Goal: Task Accomplishment & Management: Complete application form

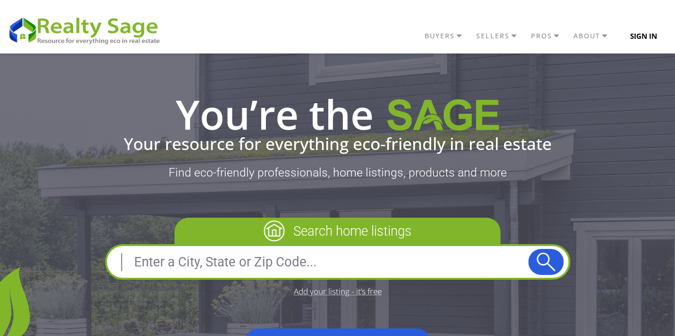
click at [642, 35] on button "Sign In" at bounding box center [644, 35] width 49 height 19
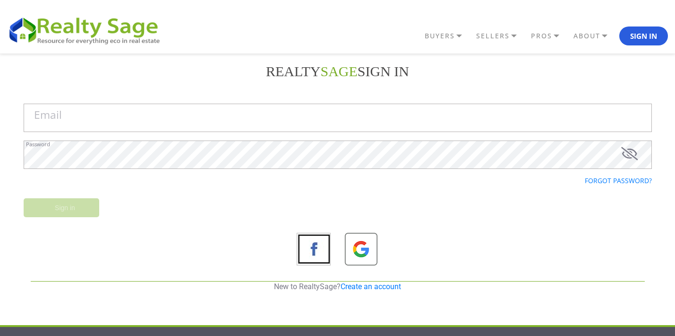
click at [362, 237] on img at bounding box center [362, 250] width 34 height 34
click at [370, 287] on link "Create an account" at bounding box center [371, 286] width 60 height 9
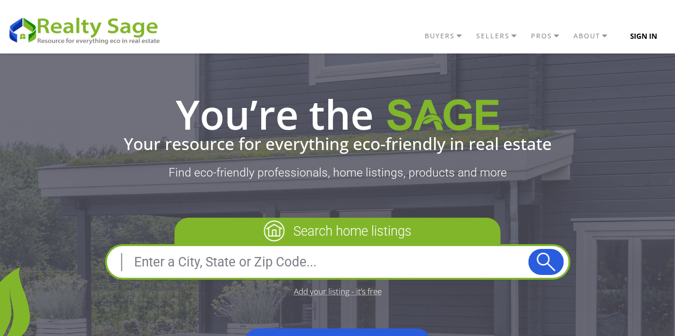
click at [623, 30] on button "Sign In" at bounding box center [644, 35] width 49 height 19
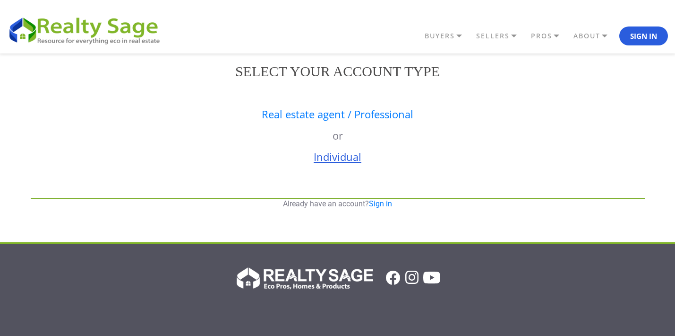
click at [354, 153] on link "Individual" at bounding box center [338, 156] width 48 height 14
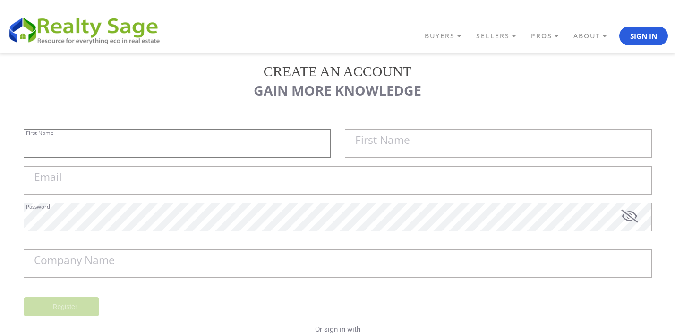
click at [234, 136] on input "First Name" at bounding box center [177, 143] width 307 height 28
type input "prestige"
type input "peptides"
type input "[EMAIL_ADDRESS][DOMAIN_NAME]"
click at [147, 181] on input "[EMAIL_ADDRESS][DOMAIN_NAME]" at bounding box center [338, 180] width 629 height 28
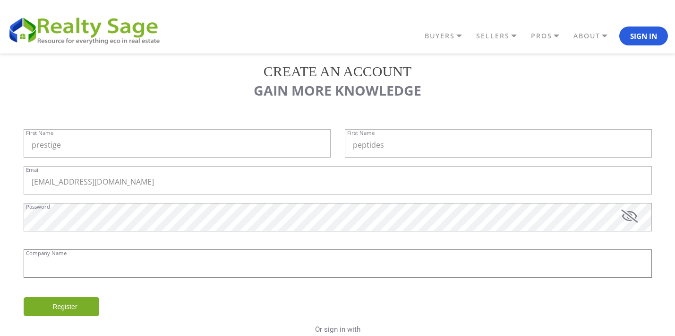
click at [88, 269] on input "Company Name" at bounding box center [338, 263] width 629 height 28
click at [79, 183] on input "[EMAIL_ADDRESS][DOMAIN_NAME]" at bounding box center [338, 180] width 629 height 28
click at [61, 261] on label "Company Name" at bounding box center [74, 260] width 81 height 11
click at [0, 0] on input "Company Name" at bounding box center [0, 0] width 0 height 0
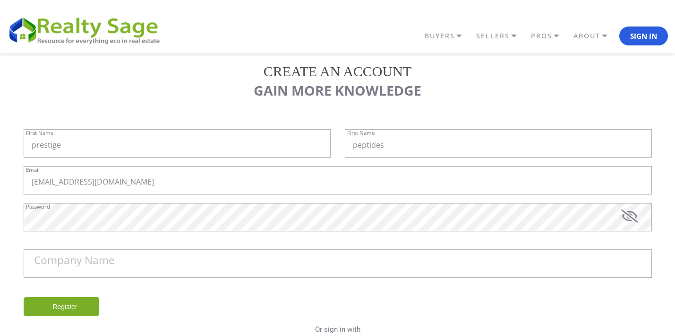
click at [61, 261] on label "Company Name" at bounding box center [74, 260] width 81 height 11
click at [0, 0] on input "Company Name" at bounding box center [0, 0] width 0 height 0
click at [61, 261] on label "Company Name" at bounding box center [74, 260] width 81 height 11
click at [0, 0] on input "Company Name" at bounding box center [0, 0] width 0 height 0
click at [67, 255] on label "Company Name" at bounding box center [74, 260] width 81 height 11
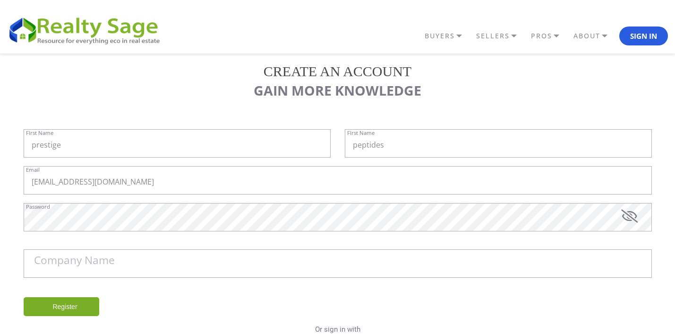
click at [0, 0] on input "Company Name" at bounding box center [0, 0] width 0 height 0
drag, startPoint x: 102, startPoint y: 261, endPoint x: 128, endPoint y: 261, distance: 26.0
click at [110, 261] on label "Company Name" at bounding box center [74, 260] width 81 height 11
click at [142, 261] on input "Company Name" at bounding box center [338, 263] width 629 height 28
paste input "prestigepeptides"
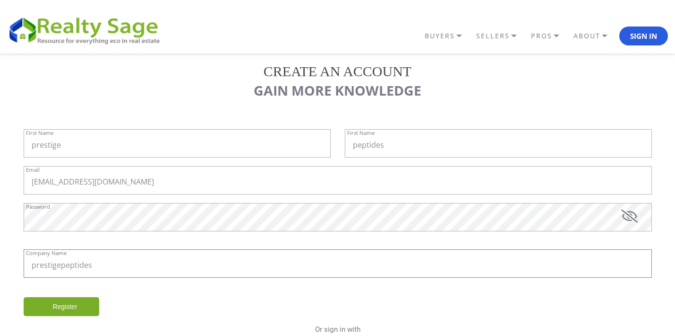
click at [60, 265] on input "prestigepeptides" at bounding box center [338, 263] width 629 height 28
type input "prestige peptides"
click at [64, 305] on input "Register" at bounding box center [62, 306] width 76 height 19
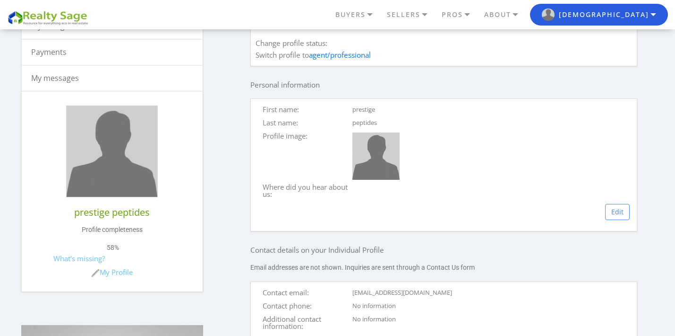
scroll to position [170, 0]
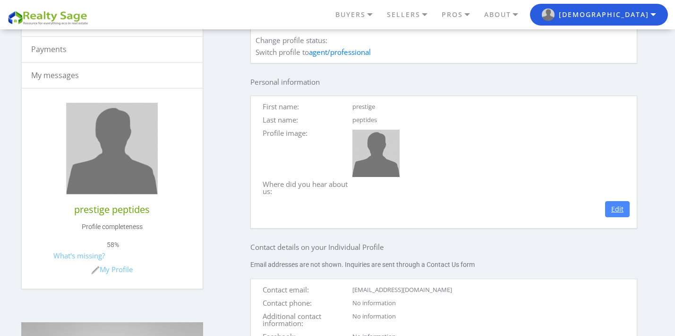
click at [610, 217] on link "Edit" at bounding box center [617, 209] width 25 height 16
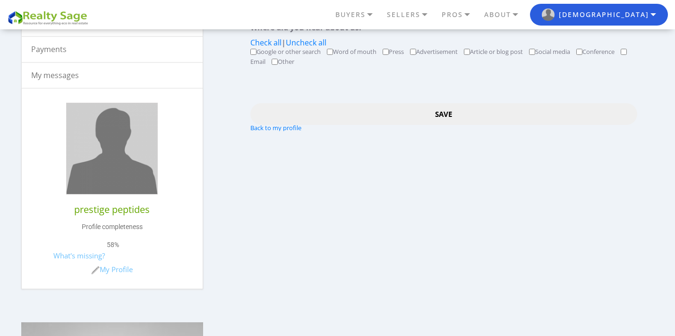
scroll to position [57, 0]
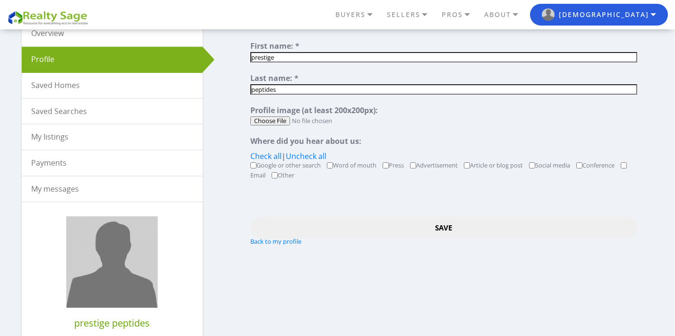
click at [282, 121] on input "file" at bounding box center [443, 120] width 387 height 9
type input "C:\fakepath\prestige logo.jpg"
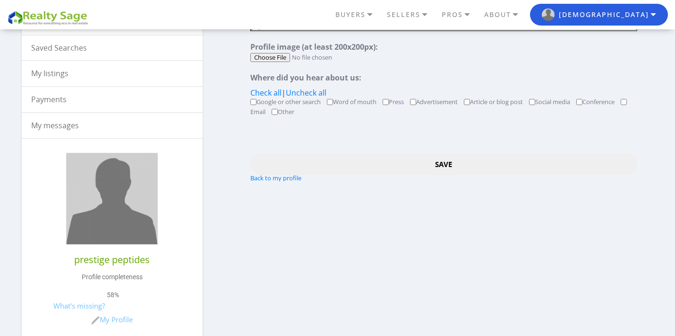
scroll to position [113, 0]
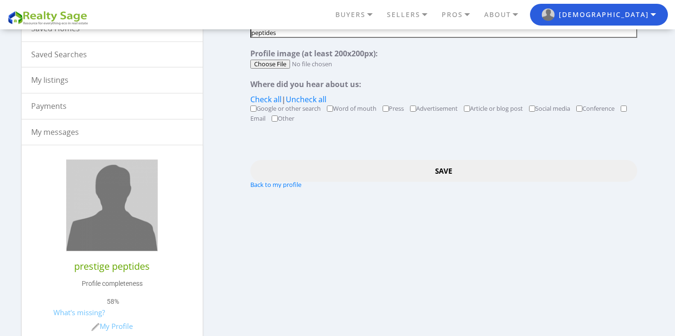
click at [458, 171] on input "Save" at bounding box center [443, 170] width 387 height 21
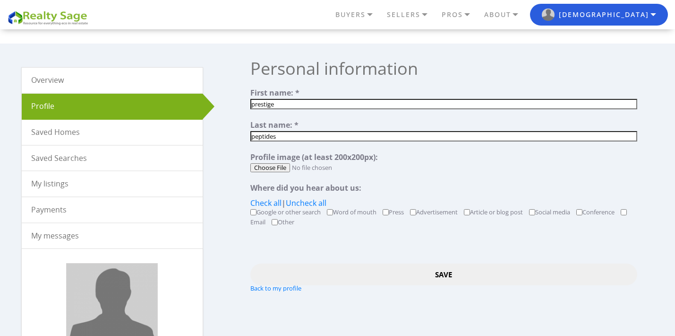
scroll to position [0, 0]
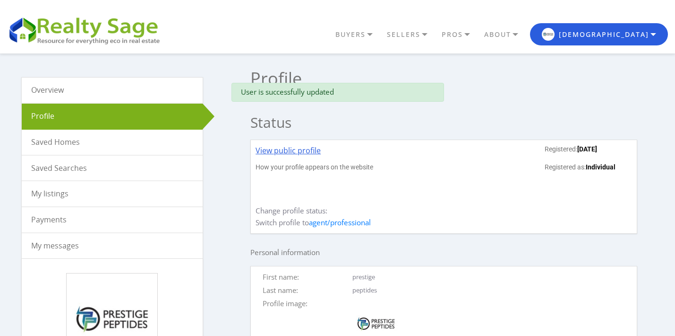
click at [301, 152] on link "View public profile" at bounding box center [288, 154] width 65 height 18
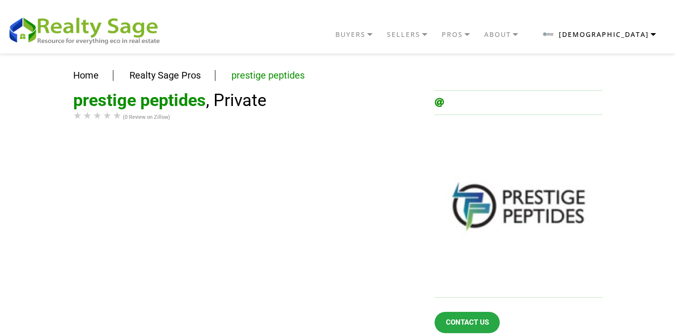
click at [555, 34] on img "button" at bounding box center [548, 34] width 13 height 13
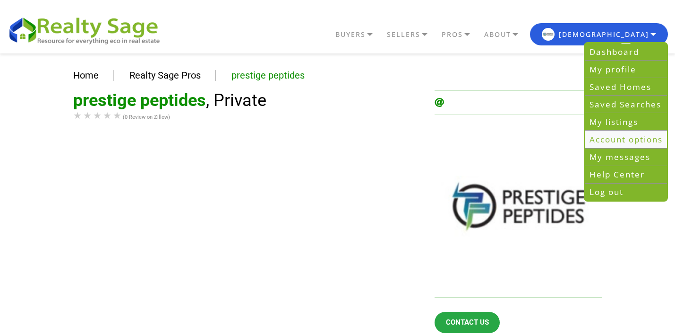
click at [621, 138] on link "Account options" at bounding box center [626, 139] width 82 height 17
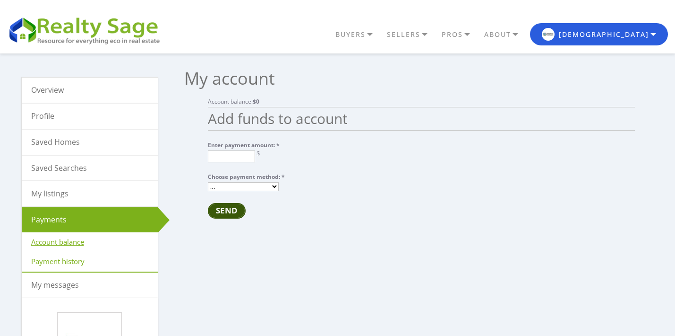
click at [43, 116] on link "Profile" at bounding box center [90, 116] width 136 height 25
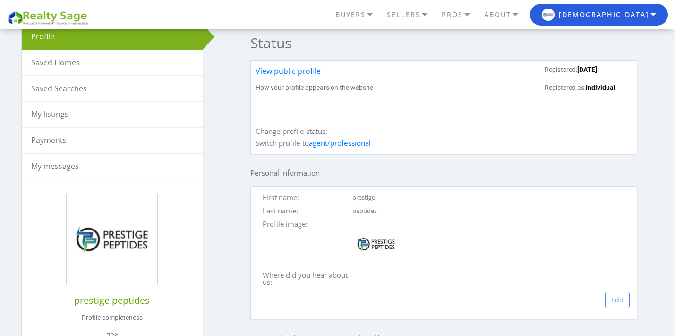
scroll to position [113, 0]
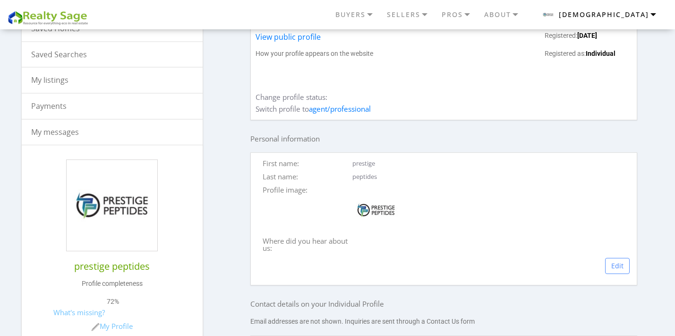
click at [603, 12] on button "[DEMOGRAPHIC_DATA]" at bounding box center [599, 15] width 138 height 22
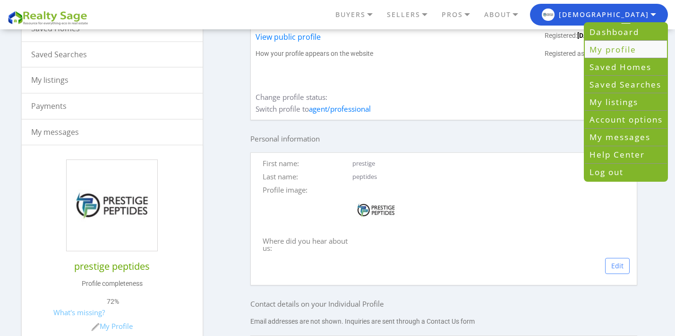
click at [606, 44] on link "My profile" at bounding box center [626, 49] width 82 height 17
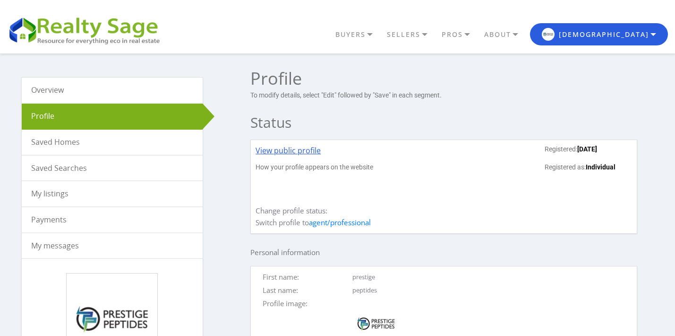
click at [266, 145] on link "View public profile" at bounding box center [288, 154] width 65 height 18
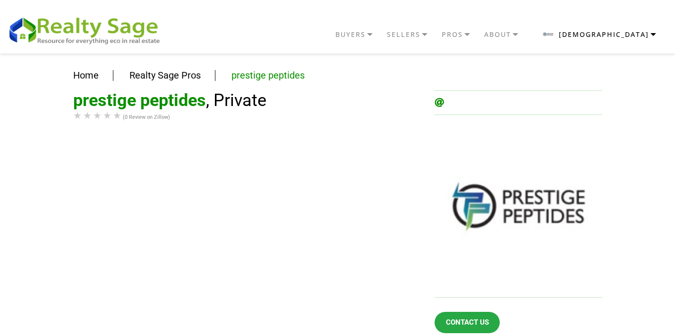
click at [645, 31] on button "[DEMOGRAPHIC_DATA]" at bounding box center [599, 34] width 138 height 22
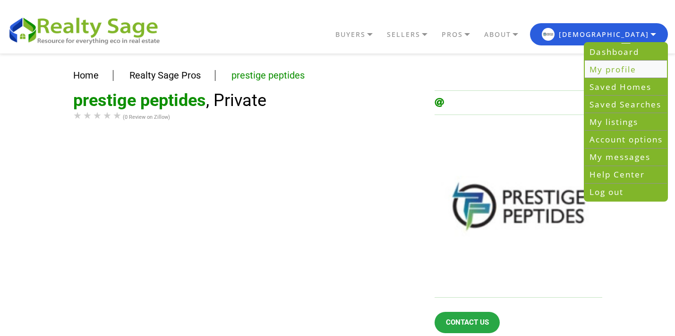
click at [618, 71] on link "My profile" at bounding box center [626, 68] width 82 height 17
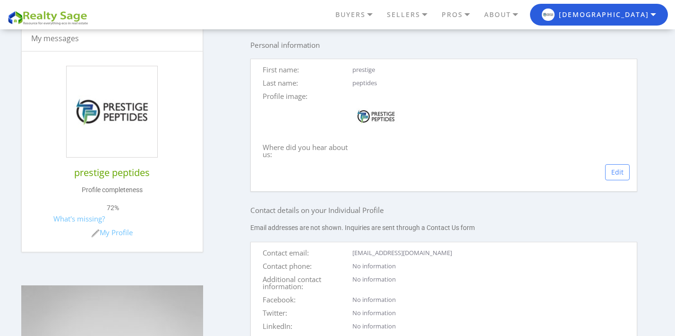
scroll to position [227, 0]
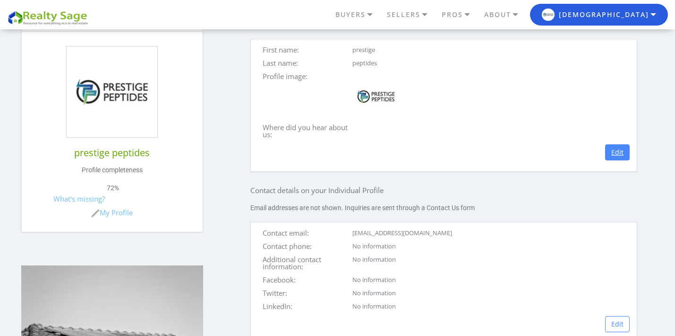
click at [607, 160] on link "Edit" at bounding box center [617, 152] width 25 height 16
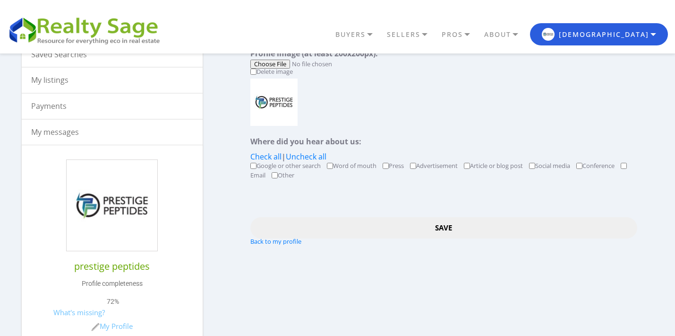
click at [256, 165] on input "Google or other search" at bounding box center [253, 166] width 6 height 6
checkbox input "true"
click at [453, 228] on input "Save" at bounding box center [443, 227] width 387 height 21
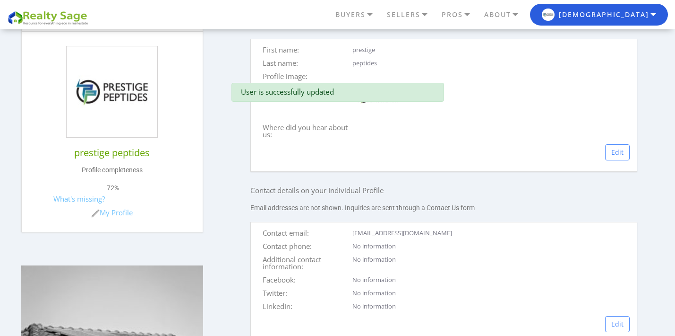
scroll to position [284, 0]
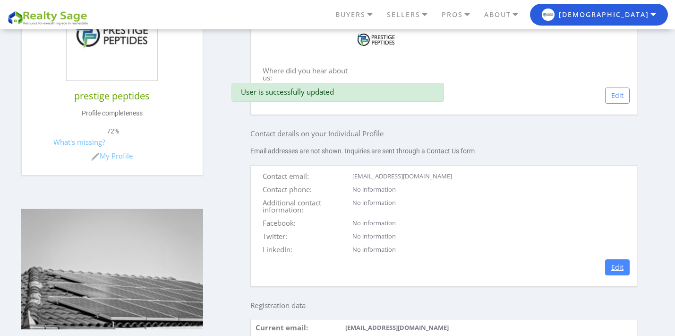
click at [613, 274] on link "Edit" at bounding box center [617, 267] width 25 height 16
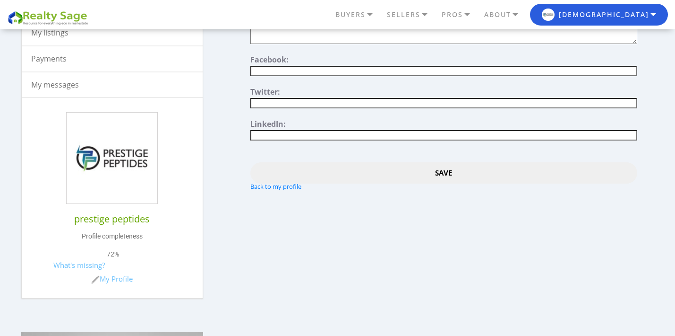
scroll to position [170, 0]
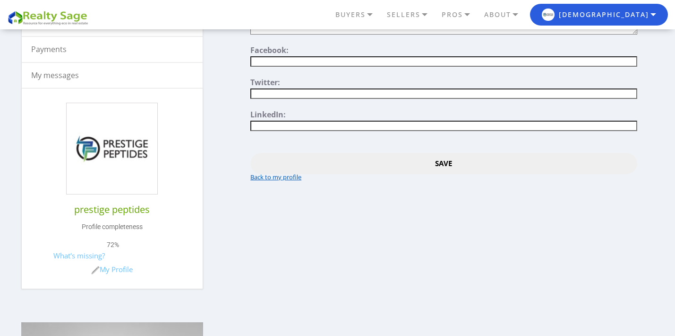
click at [280, 175] on link "Back to my profile" at bounding box center [275, 177] width 51 height 9
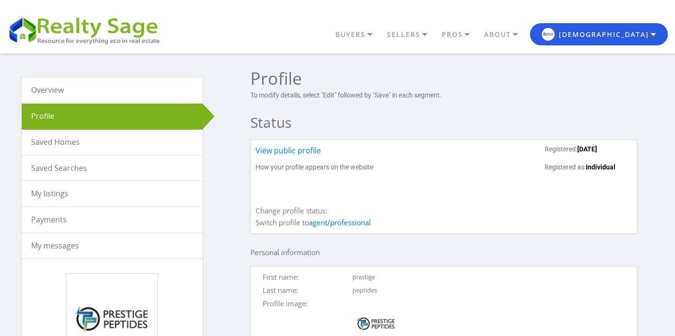
click at [60, 185] on link "My listings" at bounding box center [112, 193] width 181 height 25
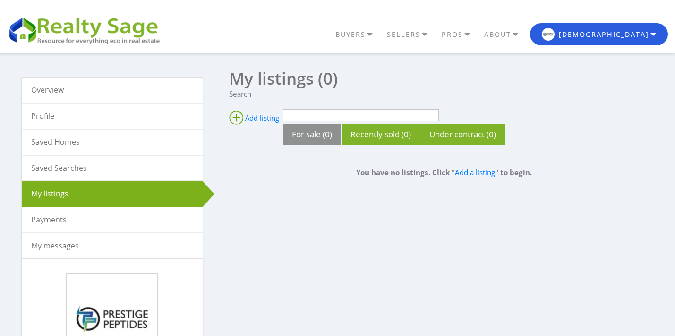
click at [313, 138] on link "For sale (0)" at bounding box center [312, 134] width 40 height 11
click at [291, 115] on input "text" at bounding box center [361, 115] width 156 height 12
paste input "prestigepeptides"
click at [306, 114] on input "prestigepeptides" at bounding box center [361, 115] width 156 height 12
type input "prestige peptides"
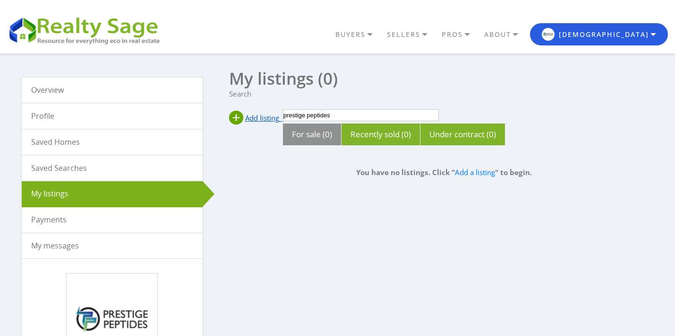
click at [243, 120] on ins at bounding box center [236, 118] width 14 height 14
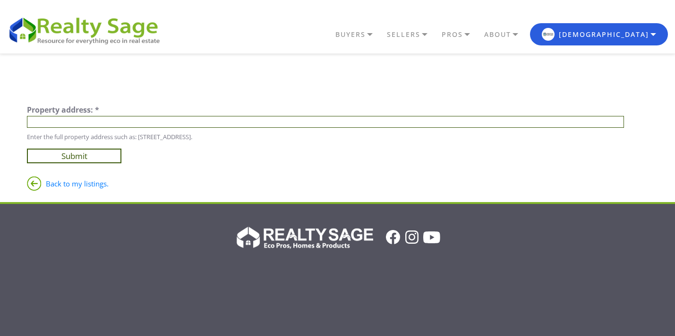
paste input "[STREET_ADDRESS][PERSON_NAME][US_STATE]"
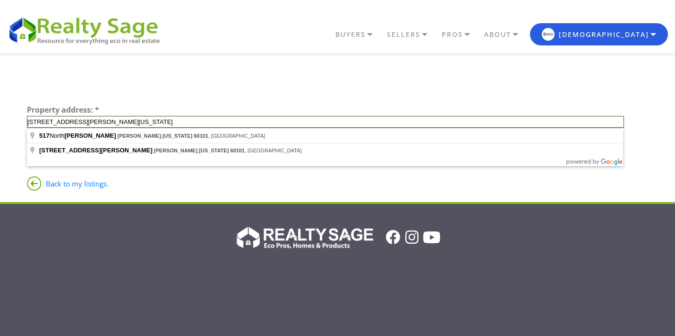
type input "[STREET_ADDRESS][PERSON_NAME][US_STATE]"
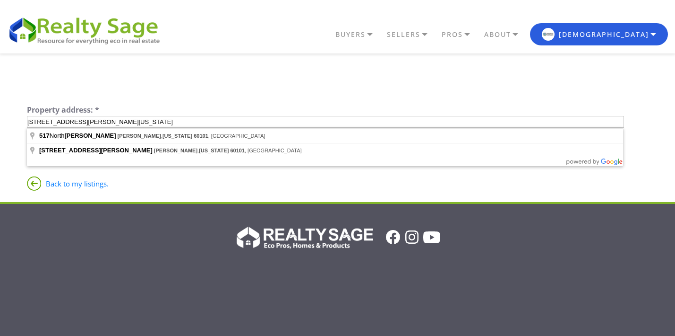
click at [46, 160] on body "BUYERS" at bounding box center [337, 265] width 675 height 531
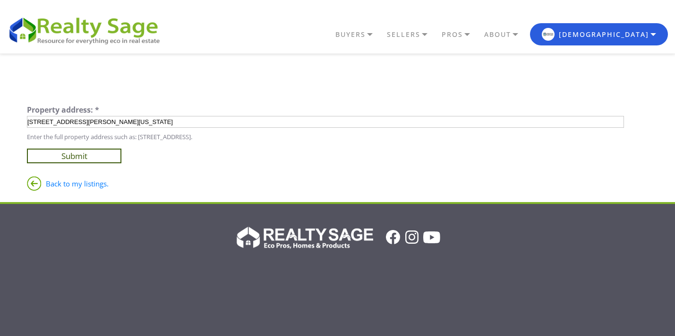
click at [46, 160] on input "Submit" at bounding box center [74, 155] width 95 height 15
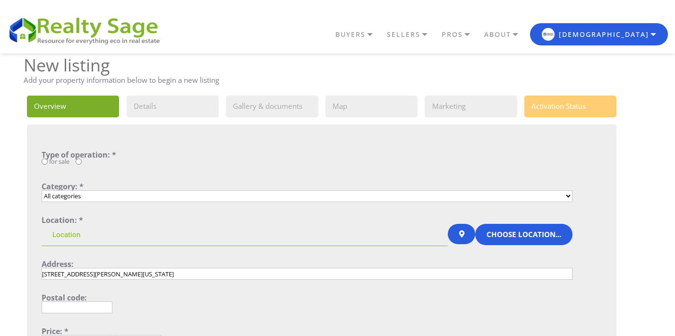
click at [45, 160] on input "for sale" at bounding box center [45, 161] width 6 height 6
radio input "true"
select select "2_9"
click at [42, 190] on select "All categories Single Family Home Condo Townhouse Duplex Multi Family Home Apar…" at bounding box center [307, 196] width 531 height 12
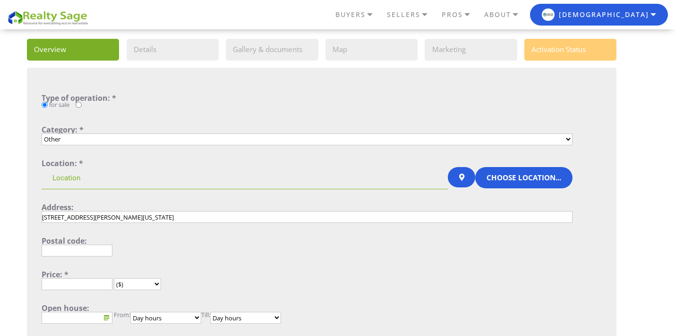
click at [85, 175] on input at bounding box center [245, 178] width 406 height 23
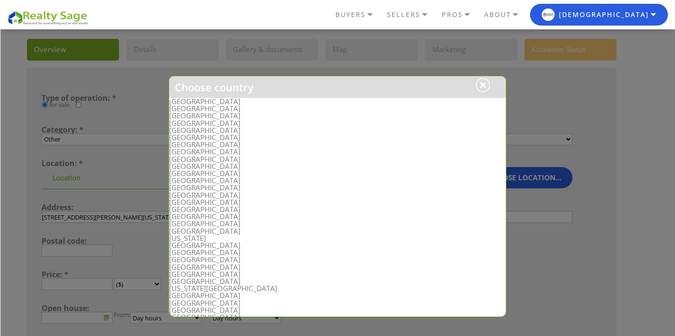
click at [189, 102] on li "United States" at bounding box center [337, 101] width 337 height 7
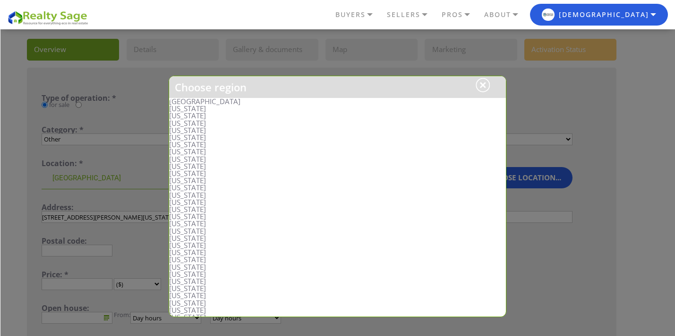
click at [188, 203] on li "Illinois" at bounding box center [337, 201] width 337 height 7
type input "United States, Illinois"
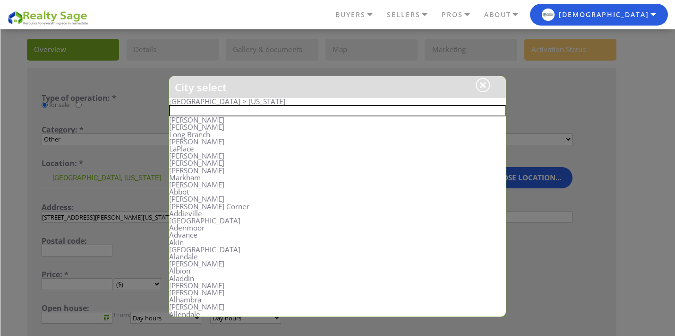
click at [201, 111] on input "text" at bounding box center [337, 110] width 337 height 11
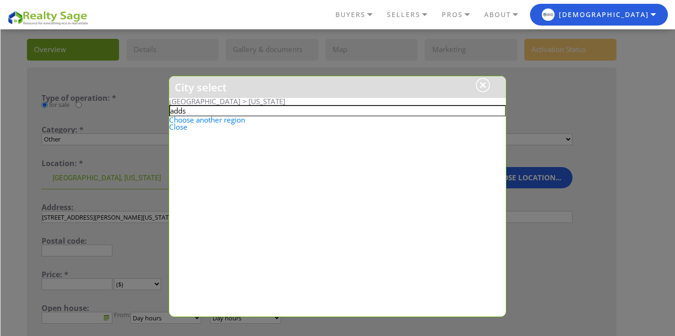
click at [196, 113] on input "adds" at bounding box center [337, 110] width 337 height 11
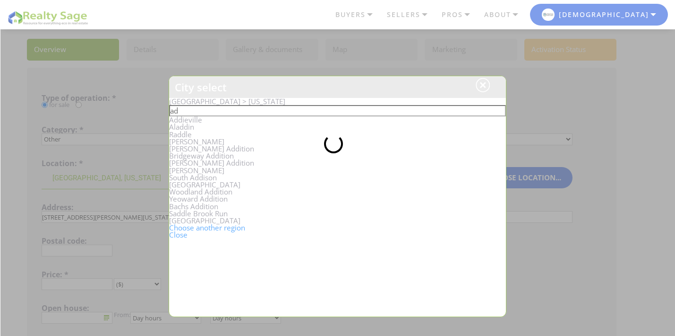
type input "a"
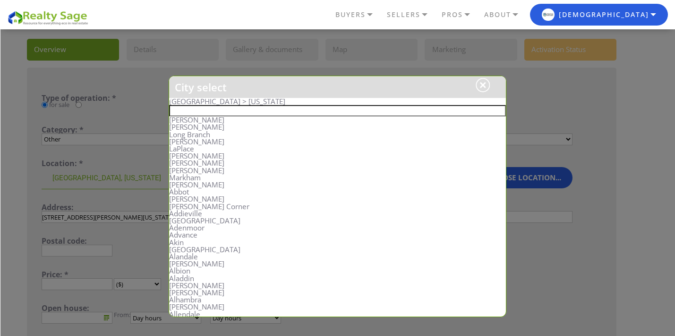
click at [194, 216] on li "Addieville" at bounding box center [337, 213] width 337 height 7
type input "United States, Illinois, Addieville"
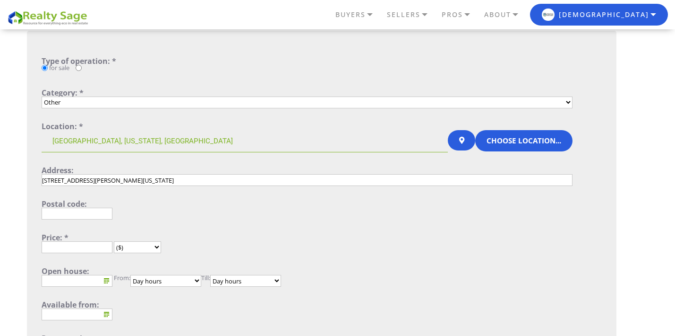
scroll to position [113, 0]
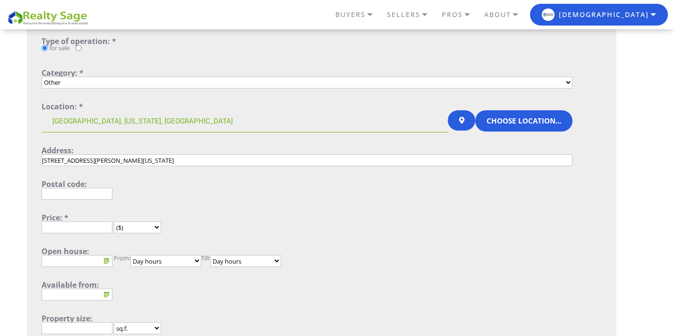
click at [86, 198] on input "text" at bounding box center [77, 194] width 71 height 12
type input "60101"
type input "United States"
type input "517 N Rumple Ln"
click at [142, 193] on div "60101" at bounding box center [307, 194] width 531 height 12
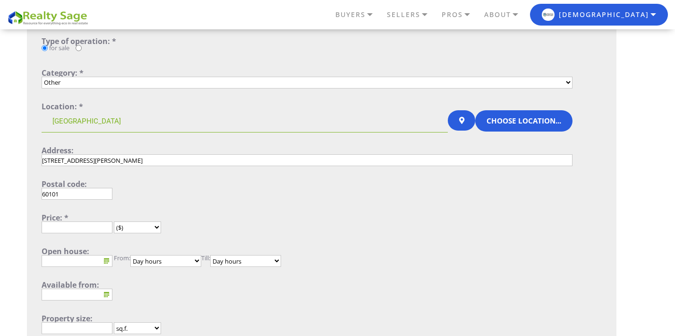
click at [78, 145] on form "Type of operation: * for sale Category: * All categories Single Family Home Con…" at bounding box center [307, 228] width 531 height 383
click at [107, 124] on input "United States" at bounding box center [245, 121] width 406 height 23
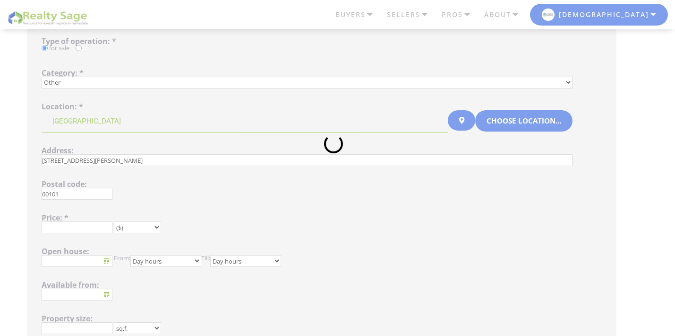
click at [107, 124] on div at bounding box center [337, 168] width 675 height 336
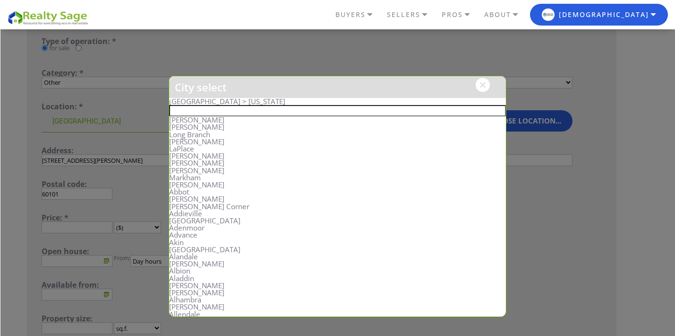
click at [483, 86] on div at bounding box center [483, 85] width 14 height 14
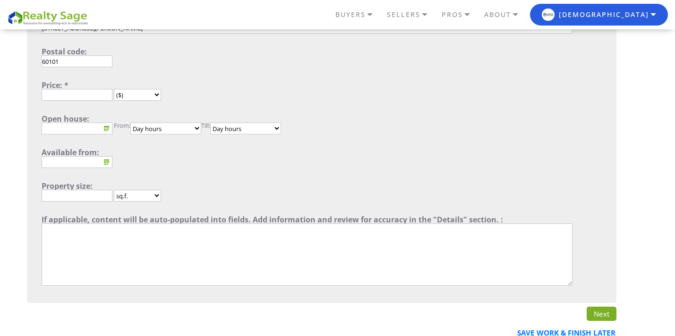
scroll to position [227, 0]
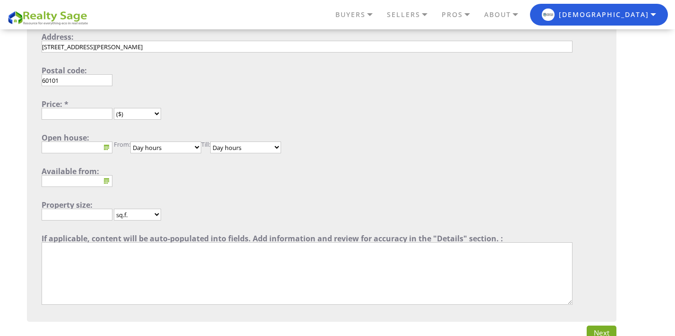
click at [86, 106] on div "Price: *" at bounding box center [307, 104] width 531 height 8
click at [85, 111] on input "text" at bounding box center [77, 114] width 71 height 12
click at [148, 116] on select "($) (руб.) (€) (£) (Kč) (S$)" at bounding box center [137, 114] width 47 height 12
click at [92, 114] on input "text" at bounding box center [77, 114] width 71 height 12
type input "0"
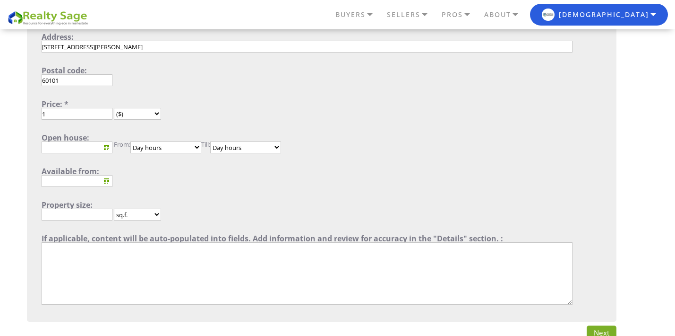
type input "1"
click at [90, 147] on input "text" at bounding box center [77, 147] width 71 height 12
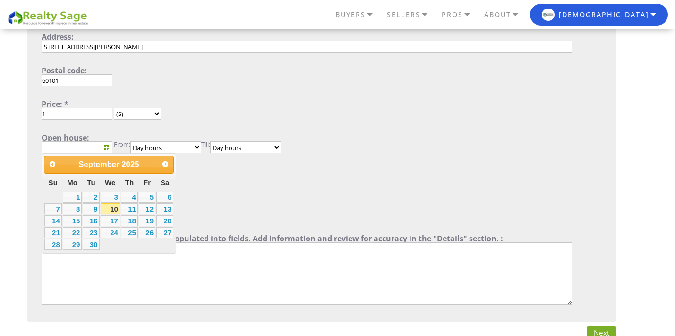
click at [90, 147] on input "text" at bounding box center [77, 147] width 71 height 12
click at [104, 131] on form "Type of operation: * for sale Category: * All categories Single Family Home Con…" at bounding box center [307, 115] width 531 height 383
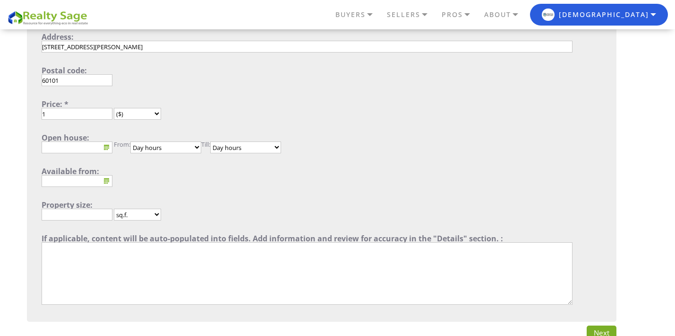
click at [92, 142] on input "text" at bounding box center [77, 147] width 71 height 12
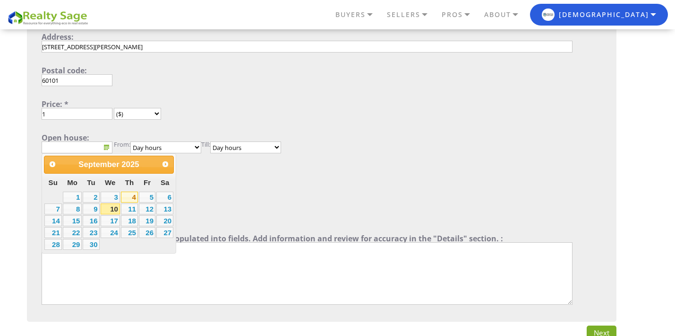
click at [123, 202] on link "4" at bounding box center [129, 196] width 17 height 11
type input "September 4, 2025"
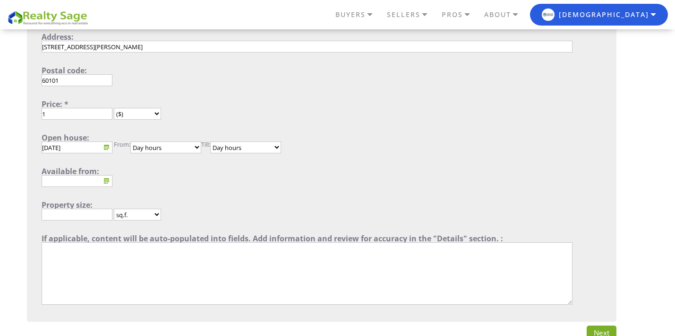
drag, startPoint x: 156, startPoint y: 153, endPoint x: 267, endPoint y: 176, distance: 112.9
click at [267, 176] on form "Type of operation: * for sale Category: * All categories Single Family Home Con…" at bounding box center [307, 115] width 531 height 383
drag, startPoint x: 175, startPoint y: 141, endPoint x: 68, endPoint y: 145, distance: 106.9
click at [68, 145] on div "September 4, 2025 ... From: Day hours 00:00 00:30 01:00 01:30 02:00 02:30 03:00…" at bounding box center [307, 147] width 531 height 12
select select "1"
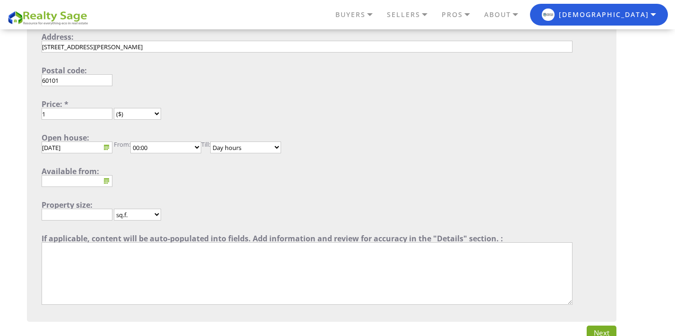
click at [132, 141] on select "Day hours 00:00 00:30 01:00 01:30 02:00 02:30 03:00 03:30 04:00 04:30 05:00 05:…" at bounding box center [165, 147] width 71 height 12
select select "48"
click at [216, 141] on select "Day hours 00:00 00:30 01:00 01:30 02:00 02:30 03:00 03:30 04:00 04:30 05:00 05:…" at bounding box center [245, 147] width 71 height 12
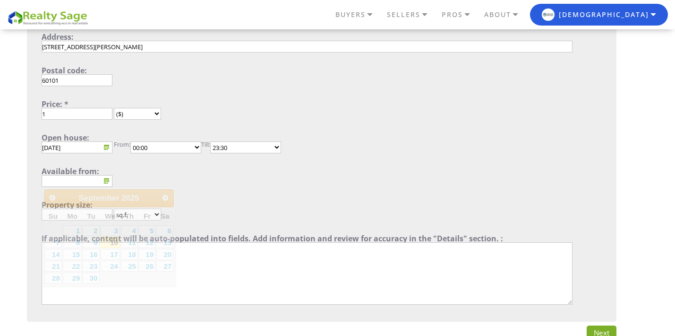
click at [76, 184] on input "text" at bounding box center [77, 181] width 71 height 12
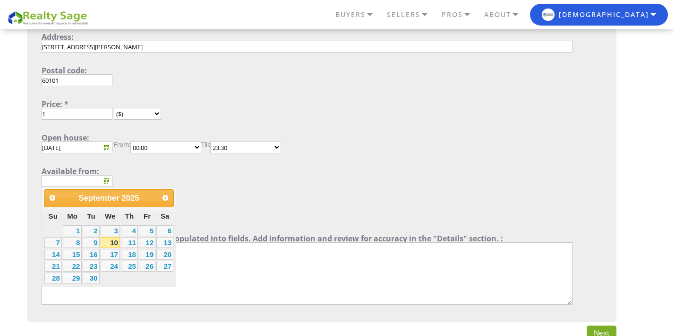
click at [205, 182] on div "..." at bounding box center [307, 181] width 531 height 12
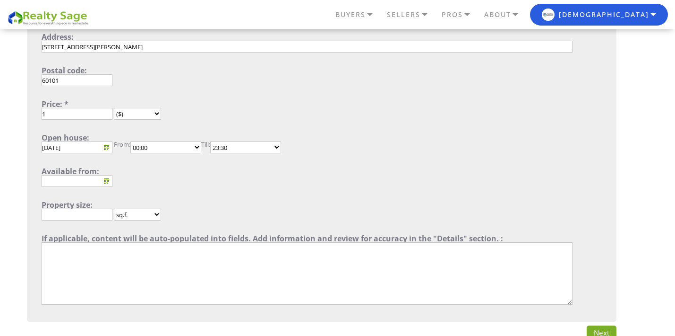
click at [107, 215] on input "text" at bounding box center [77, 214] width 71 height 12
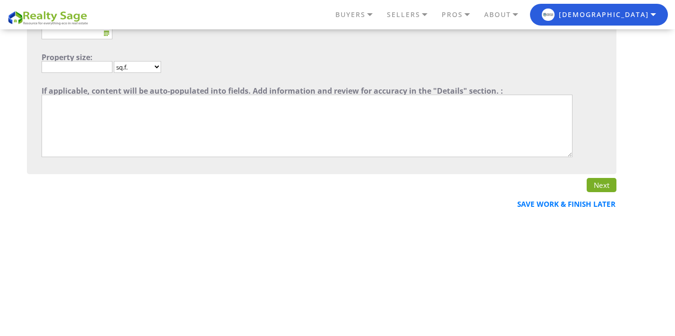
scroll to position [397, 0]
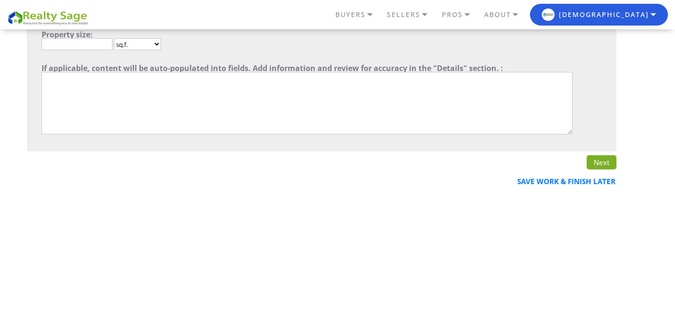
click at [595, 162] on link "Next" at bounding box center [602, 162] width 30 height 14
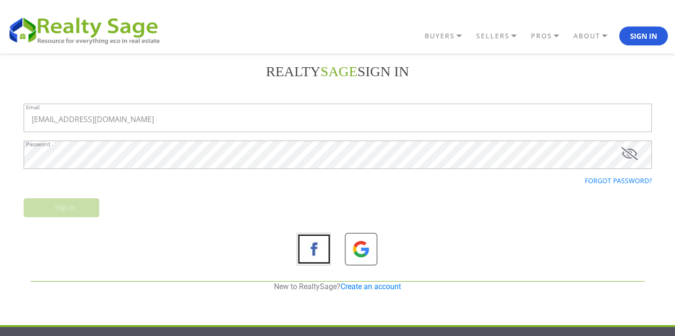
click at [60, 208] on div "Sign in" at bounding box center [338, 211] width 643 height 27
click at [84, 211] on div "Sign in" at bounding box center [338, 211] width 643 height 27
click at [371, 248] on img at bounding box center [362, 250] width 34 height 34
